Goal: Obtain resource: Download file/media

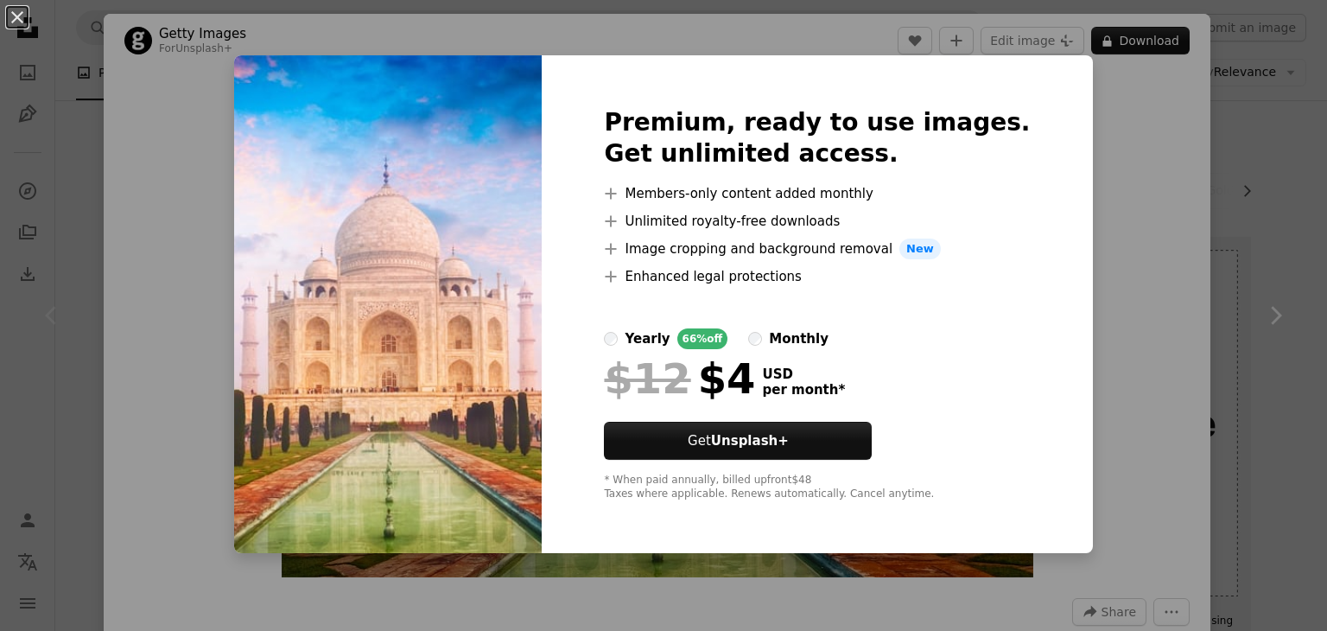
click at [1152, 369] on div "An X shape Premium, ready to use images. Get unlimited access. A plus sign Memb…" at bounding box center [663, 315] width 1327 height 631
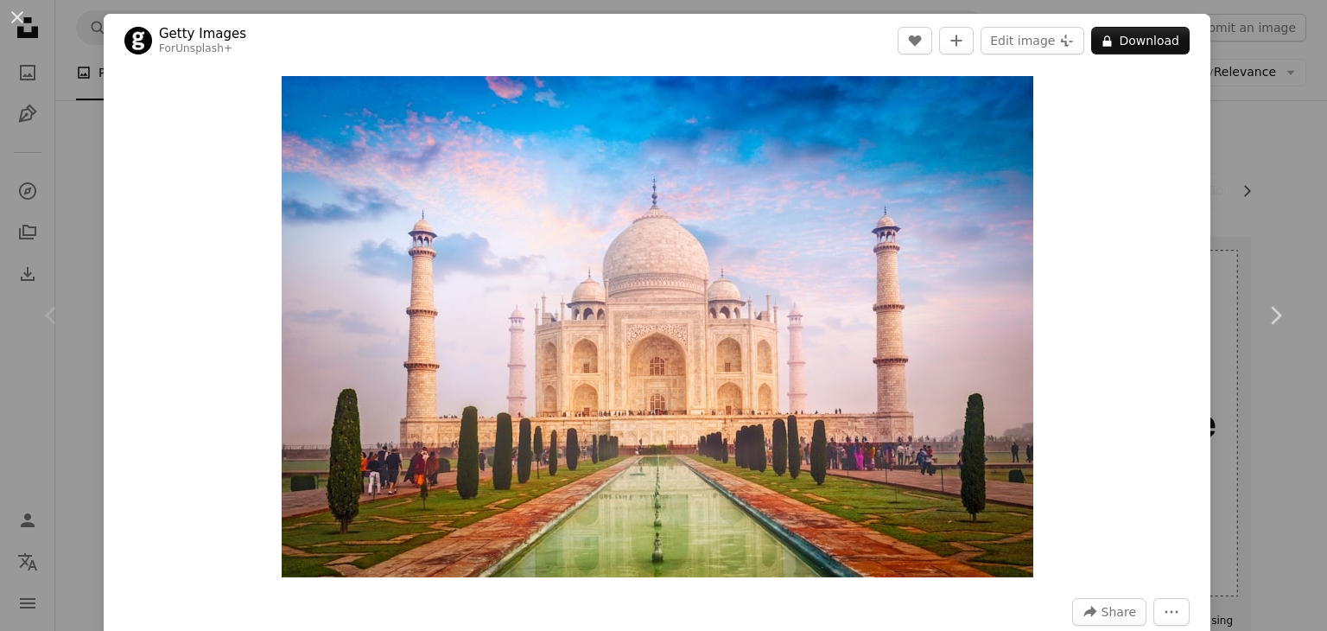
click at [1112, 215] on div "Zoom in" at bounding box center [657, 326] width 1106 height 518
click at [1020, 39] on button "Edit image Plus sign for Unsplash+" at bounding box center [1032, 41] width 104 height 28
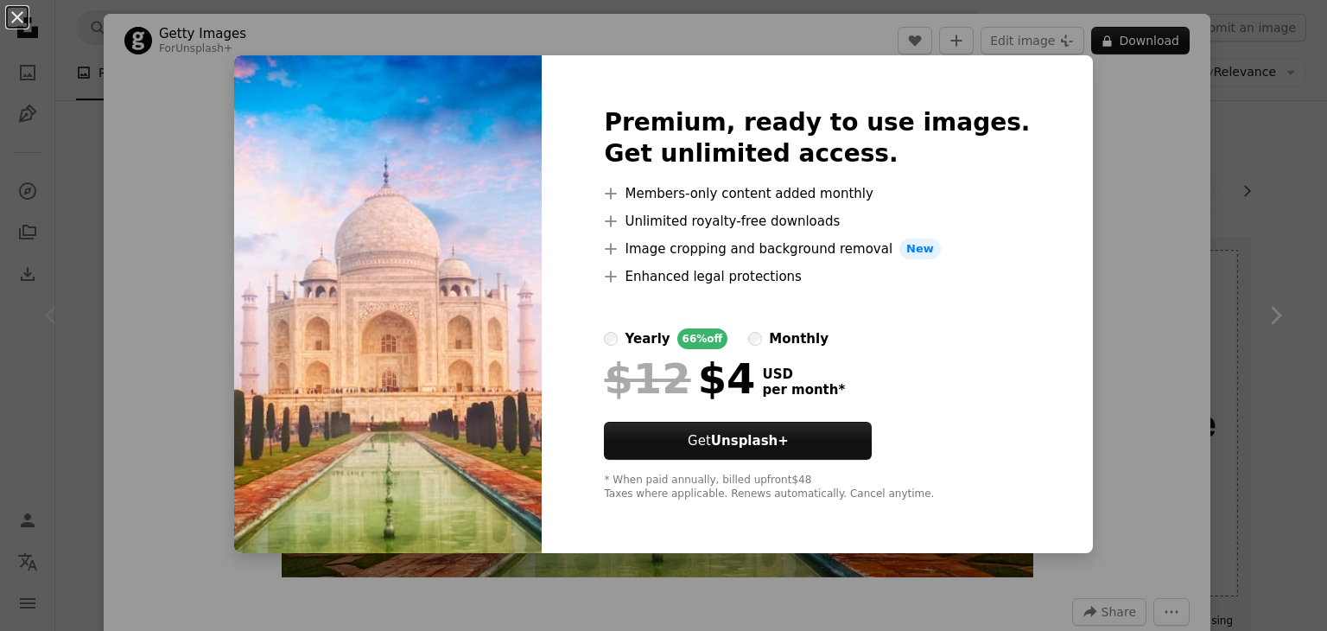
click at [1157, 251] on div "An X shape Premium, ready to use images. Get unlimited access. A plus sign Memb…" at bounding box center [663, 315] width 1327 height 631
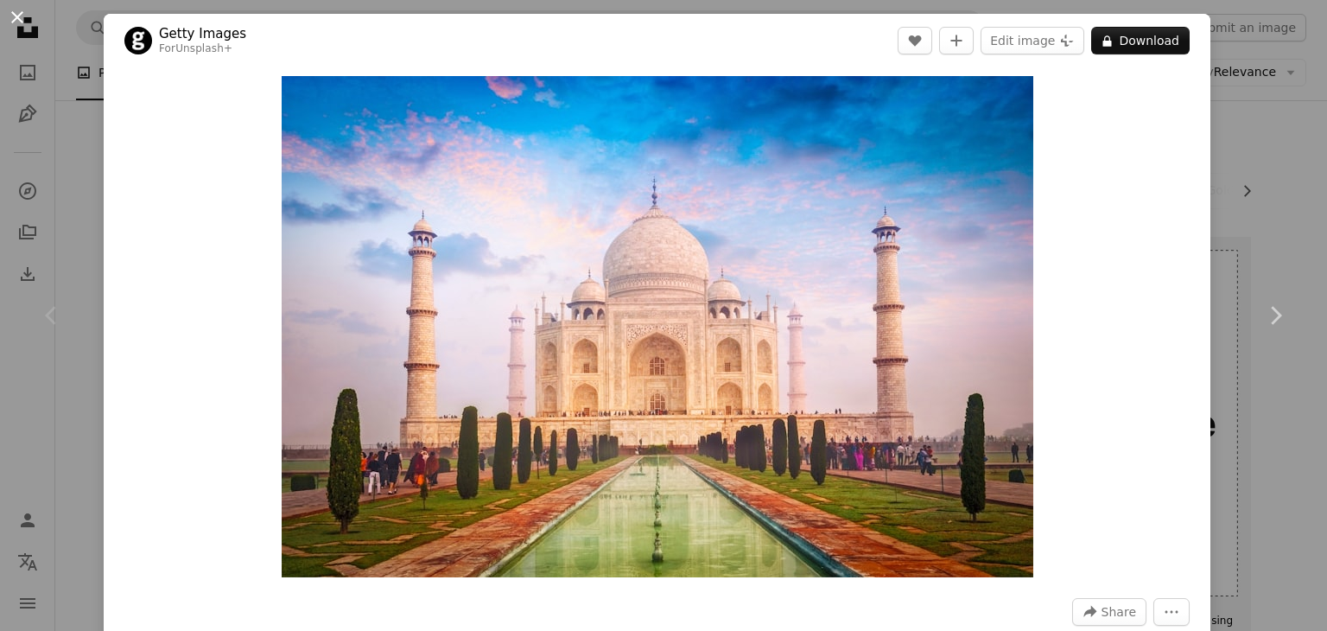
click at [19, 11] on button "An X shape" at bounding box center [17, 17] width 21 height 21
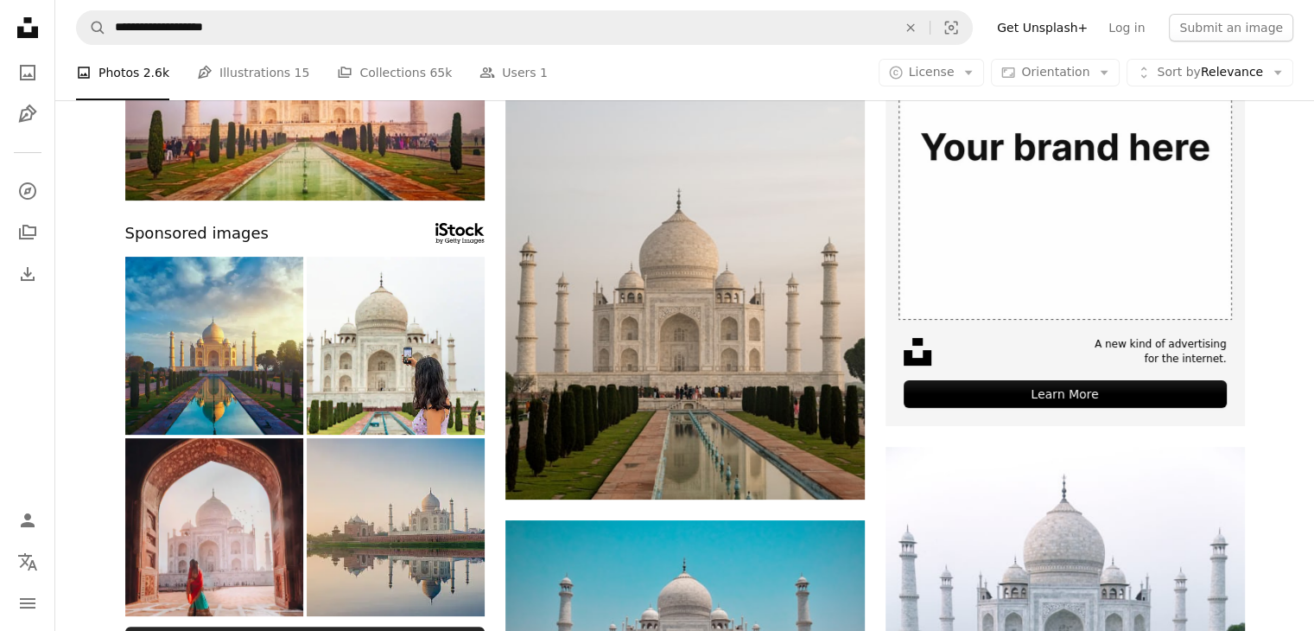
scroll to position [259, 0]
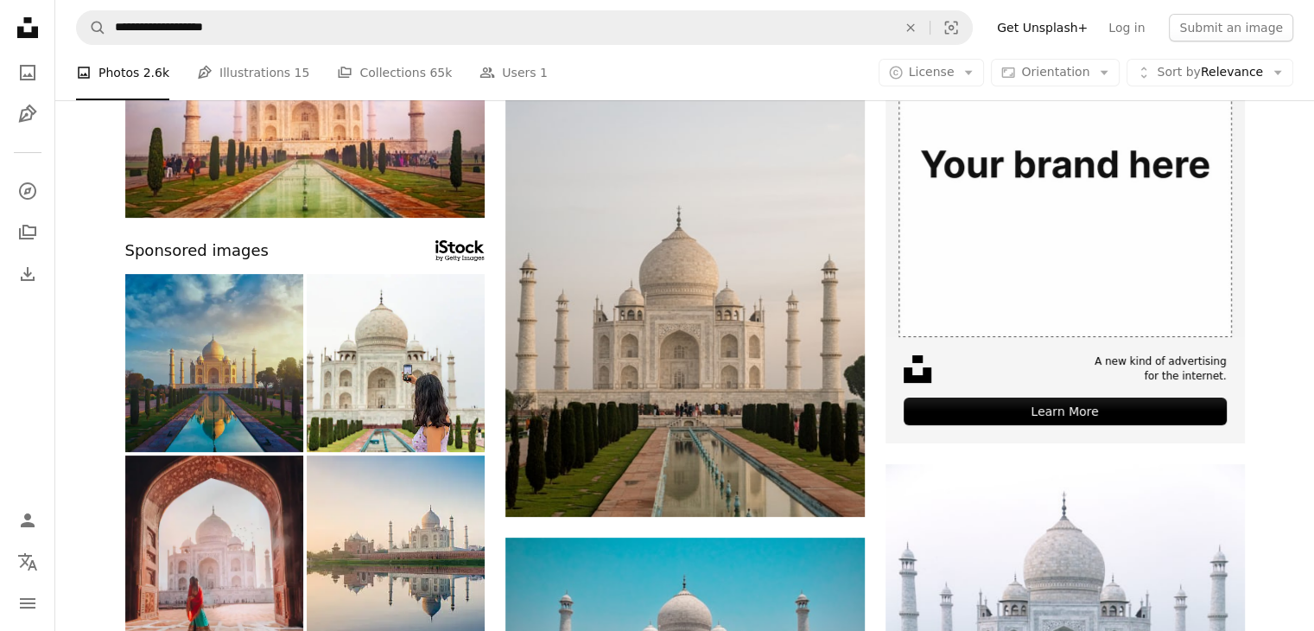
click at [250, 391] on img at bounding box center [214, 363] width 178 height 178
